Goal: Task Accomplishment & Management: Manage account settings

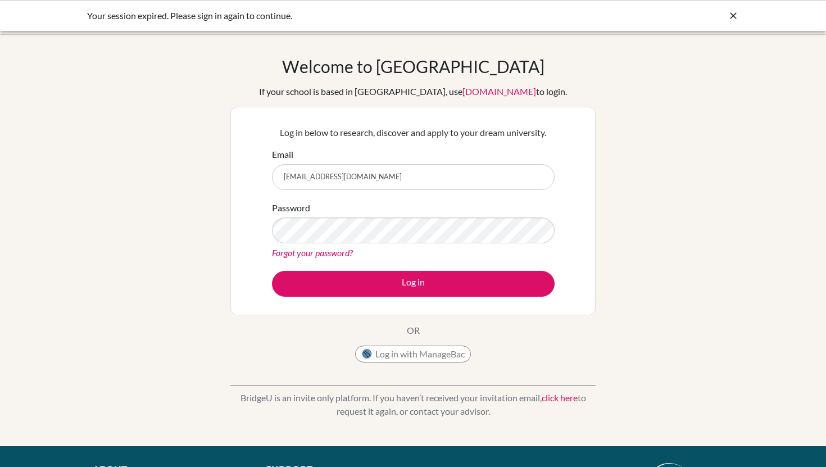
type input "[EMAIL_ADDRESS][DOMAIN_NAME]"
click at [272, 271] on button "Log in" at bounding box center [413, 284] width 283 height 26
click at [438, 193] on form "Email [EMAIL_ADDRESS][DOMAIN_NAME] Password Forgot your password? Log in" at bounding box center [413, 222] width 283 height 149
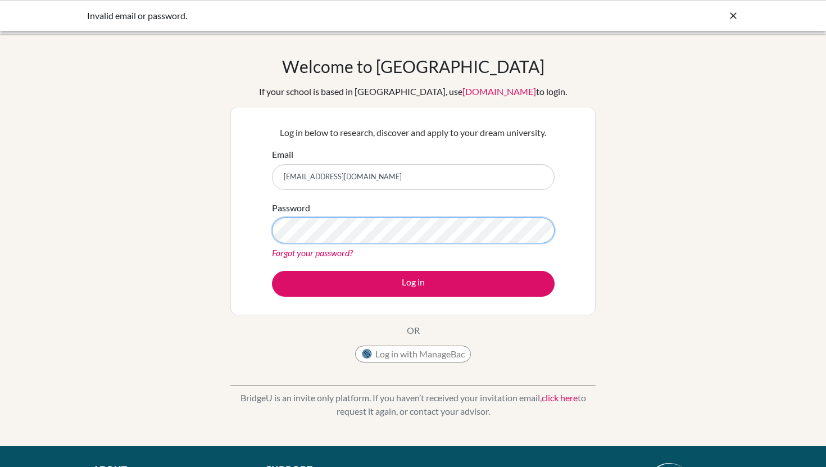
click at [272, 271] on button "Log in" at bounding box center [413, 284] width 283 height 26
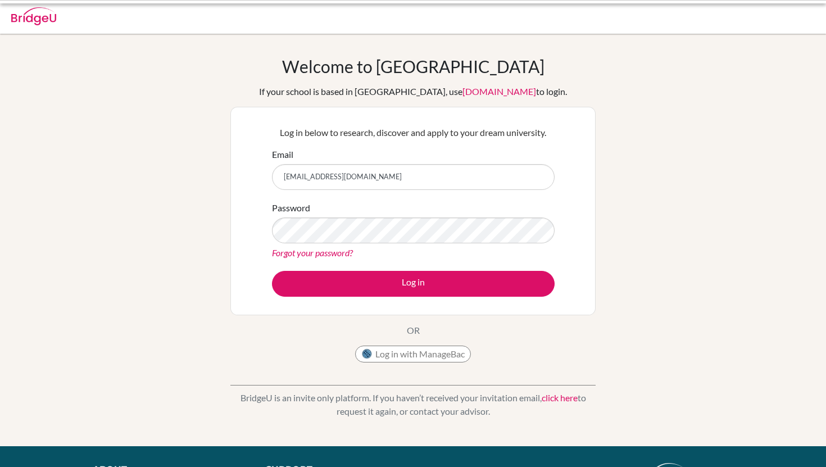
click at [377, 268] on form "Email [EMAIL_ADDRESS][DOMAIN_NAME] Password Forgot your password? Log in" at bounding box center [413, 222] width 283 height 149
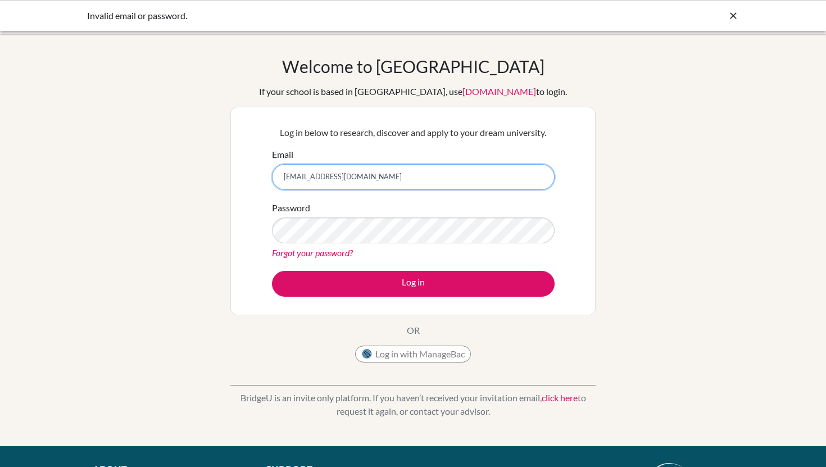
drag, startPoint x: 383, startPoint y: 179, endPoint x: 250, endPoint y: 177, distance: 133.8
click at [250, 177] on div "Log in below to research, discover and apply to your dream university. Email ba…" at bounding box center [412, 211] width 365 height 209
type input "g103105@asb.ac.th"
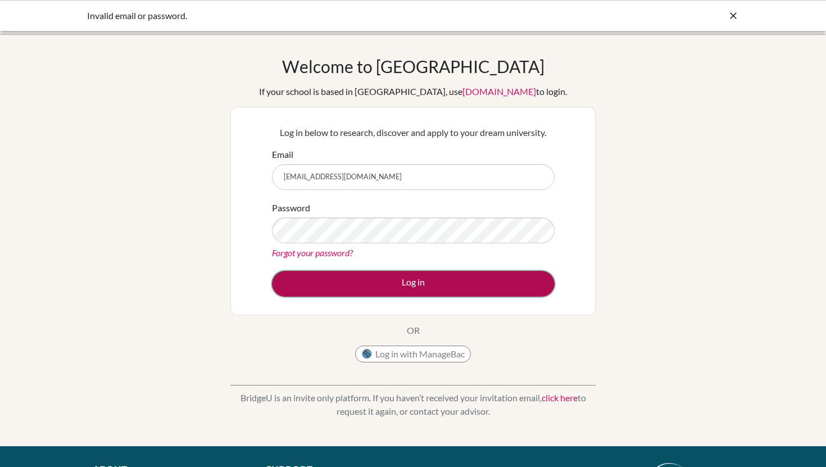
click at [413, 280] on button "Log in" at bounding box center [413, 284] width 283 height 26
